Goal: Task Accomplishment & Management: Complete application form

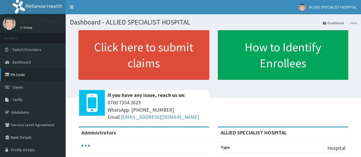
click at [25, 75] on link "PA Code" at bounding box center [33, 75] width 66 height 13
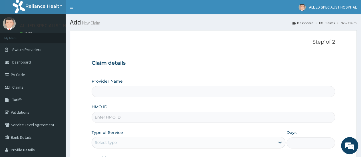
type input "ALLIED SPECIALIST HOSPITAL"
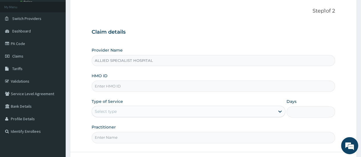
scroll to position [38, 0]
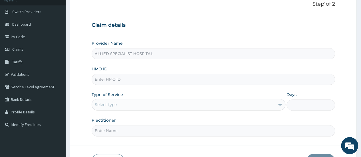
click at [129, 81] on input "HMO ID" at bounding box center [214, 79] width 244 height 11
paste input "DDF/10055/A"
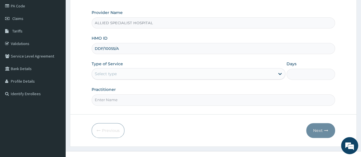
scroll to position [76, 0]
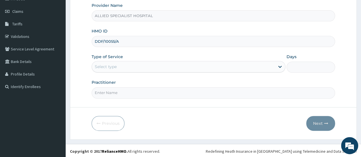
type input "DDF/10055/A"
click at [129, 69] on div "Select type" at bounding box center [183, 66] width 183 height 9
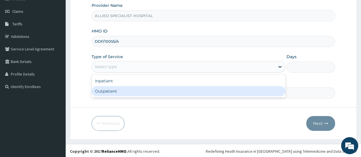
click at [126, 87] on div "Outpatient" at bounding box center [189, 91] width 194 height 10
type input "1"
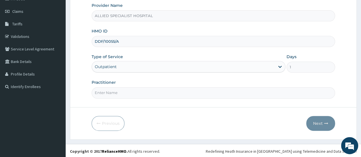
click at [125, 90] on input "Practitioner" at bounding box center [214, 92] width 244 height 11
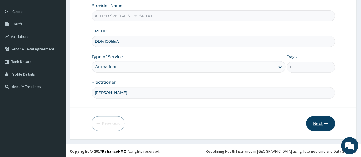
type input "DR DONALD"
click at [319, 123] on button "Next" at bounding box center [320, 123] width 29 height 15
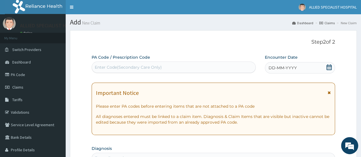
click at [120, 65] on div "Enter Code(Secondary Care Only)" at bounding box center [128, 68] width 67 height 6
paste input "PA/D98854"
type input "PA/D98854"
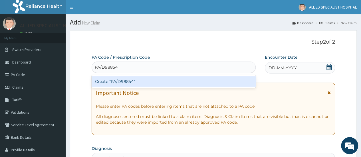
click at [120, 85] on div "Create "PA/D98854"" at bounding box center [174, 82] width 164 height 10
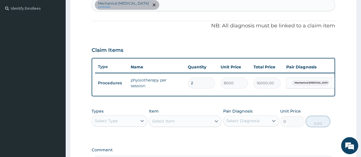
scroll to position [231, 0]
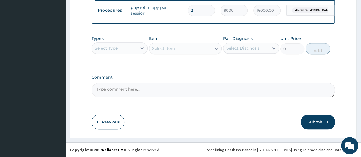
click at [317, 120] on button "Submit" at bounding box center [318, 122] width 34 height 15
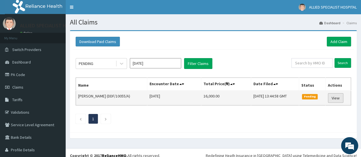
click at [328, 98] on link "View" at bounding box center [335, 98] width 15 height 10
